Goal: Check status: Check status

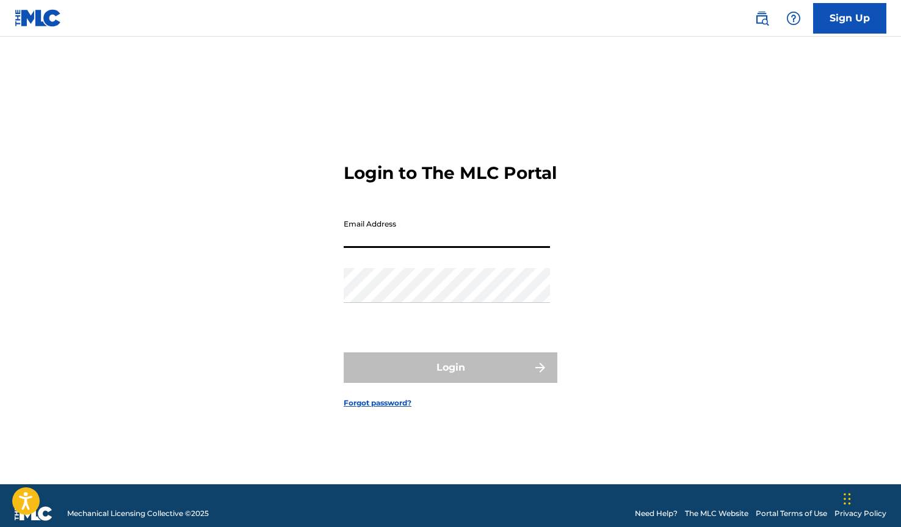
type input "[EMAIL_ADDRESS][DOMAIN_NAME]"
click at [450, 378] on button "Login" at bounding box center [451, 367] width 214 height 31
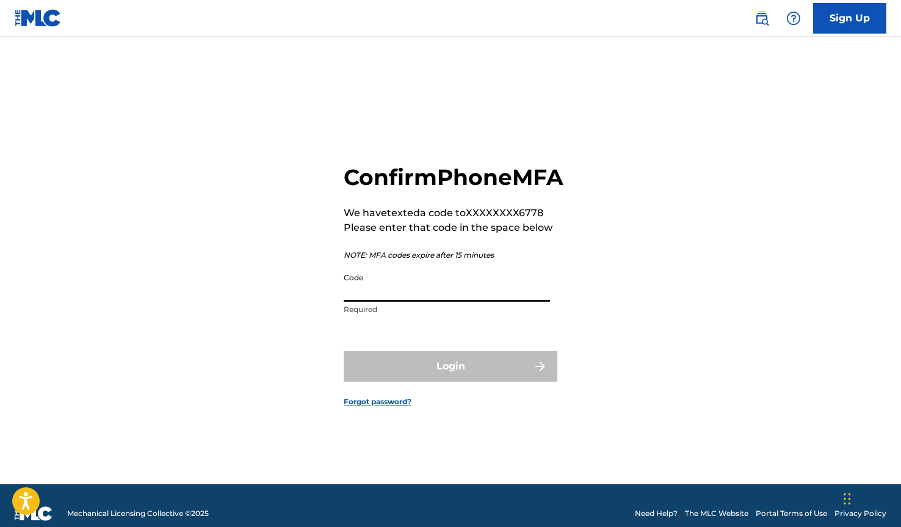
click at [430, 297] on input "Code" at bounding box center [447, 284] width 206 height 35
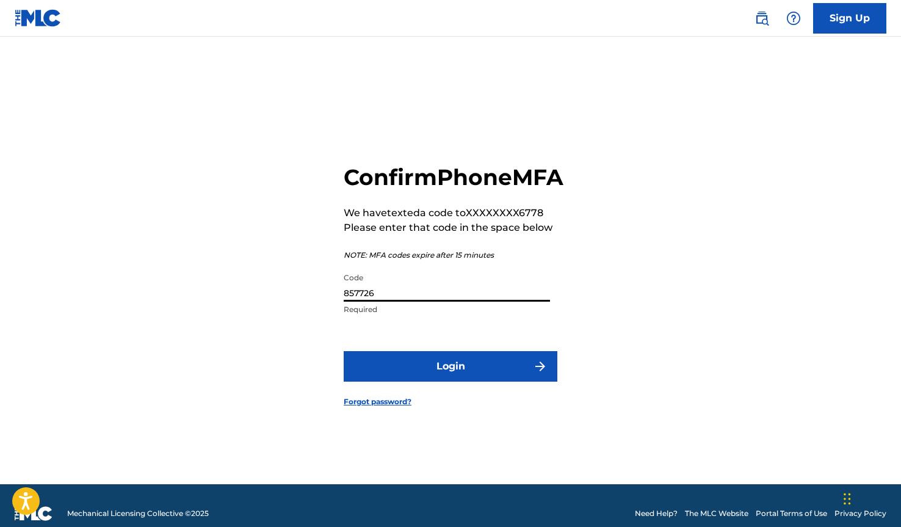
type input "857726"
click at [509, 381] on button "Login" at bounding box center [451, 366] width 214 height 31
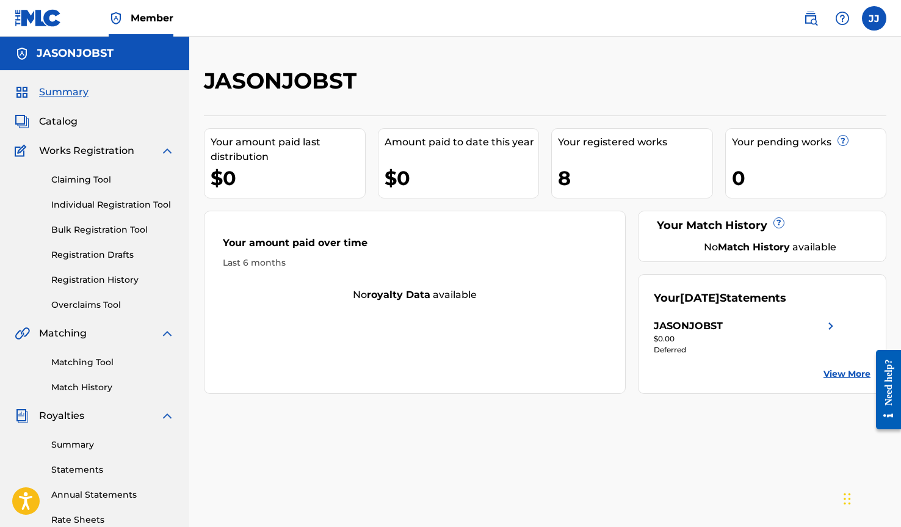
click at [700, 329] on div "JASONJOBST" at bounding box center [688, 326] width 69 height 15
click at [846, 375] on link "View More" at bounding box center [846, 373] width 47 height 13
